Goal: Task Accomplishment & Management: Use online tool/utility

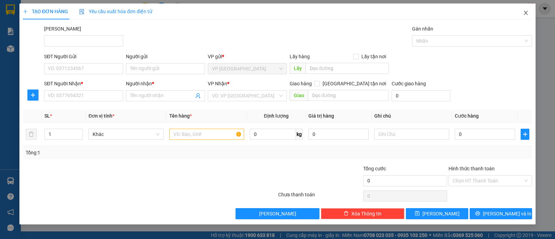
click at [524, 11] on icon "close" at bounding box center [526, 13] width 6 height 6
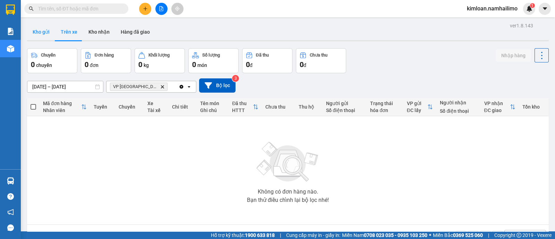
click at [48, 29] on button "Kho gửi" at bounding box center [41, 32] width 28 height 17
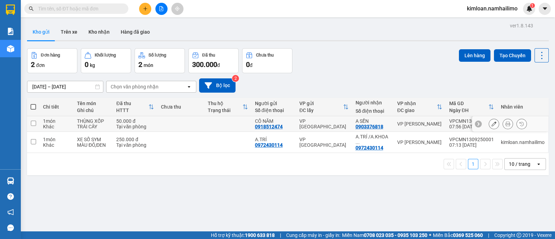
click at [38, 124] on td at bounding box center [33, 124] width 12 height 16
checkbox input "true"
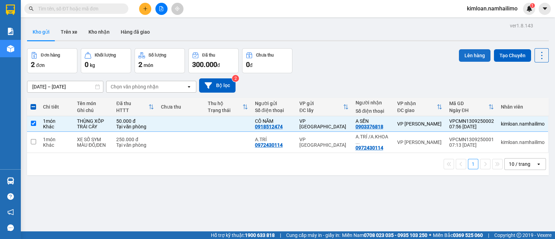
click at [471, 58] on button "Lên hàng" at bounding box center [475, 55] width 32 height 12
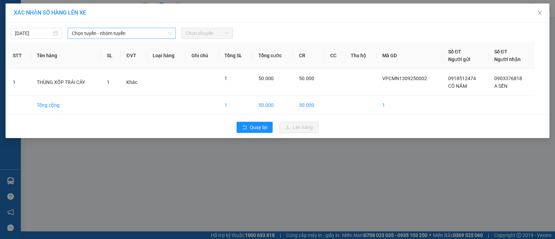
click at [125, 33] on span "Chọn tuyến - nhóm tuyến" at bounding box center [122, 33] width 100 height 10
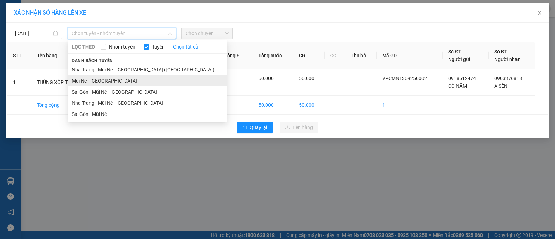
click at [108, 79] on li "Mũi Né - [GEOGRAPHIC_DATA]" at bounding box center [148, 80] width 160 height 11
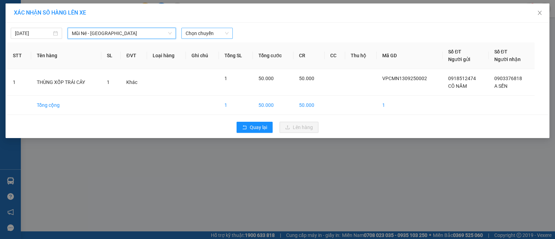
click at [199, 35] on span "Chọn chuyến" at bounding box center [207, 33] width 43 height 10
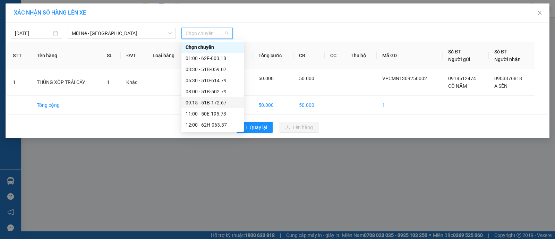
click at [207, 104] on div "09:15 - 51B-172.67" at bounding box center [213, 103] width 54 height 8
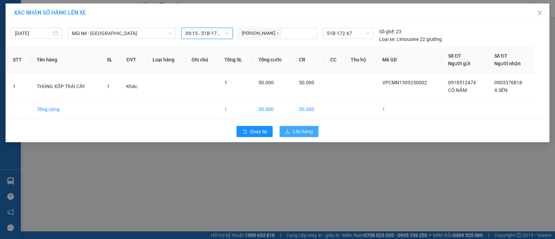
click at [305, 133] on span "Lên hàng" at bounding box center [303, 132] width 20 height 8
